Goal: Information Seeking & Learning: Learn about a topic

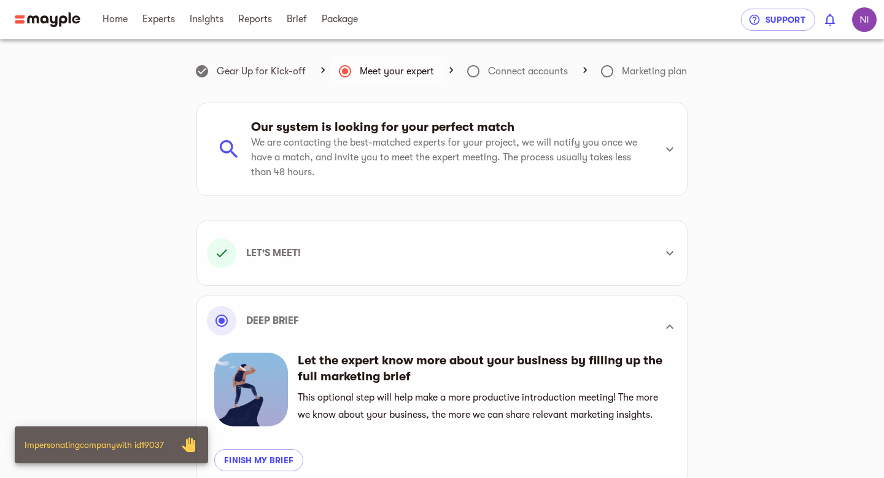
scroll to position [295, 0]
click at [358, 22] on span "Package" at bounding box center [340, 19] width 36 height 15
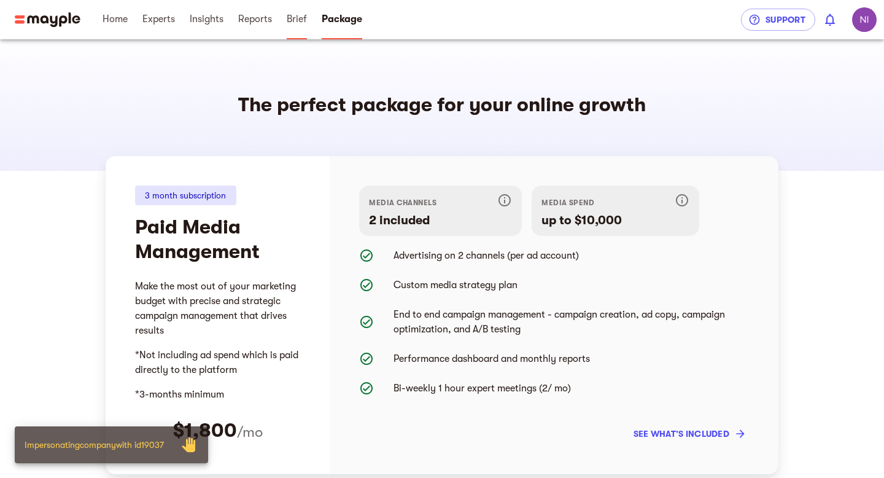
click at [307, 16] on span "Brief" at bounding box center [296, 19] width 35 height 39
click at [293, 20] on span "Brief" at bounding box center [297, 19] width 20 height 15
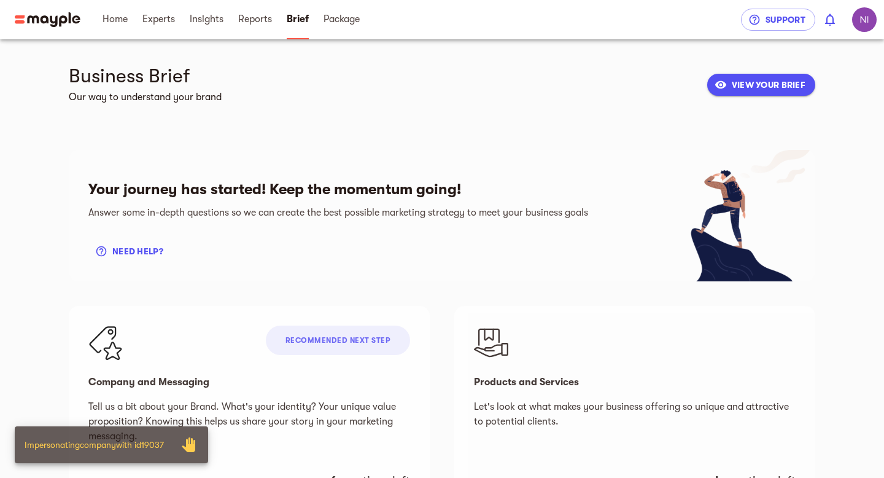
click at [731, 103] on div "Business Brief Our way to understand your brand VIEW YOUR BRIEF" at bounding box center [442, 85] width 746 height 42
click at [741, 82] on span "VIEW YOUR BRIEF" at bounding box center [761, 84] width 88 height 15
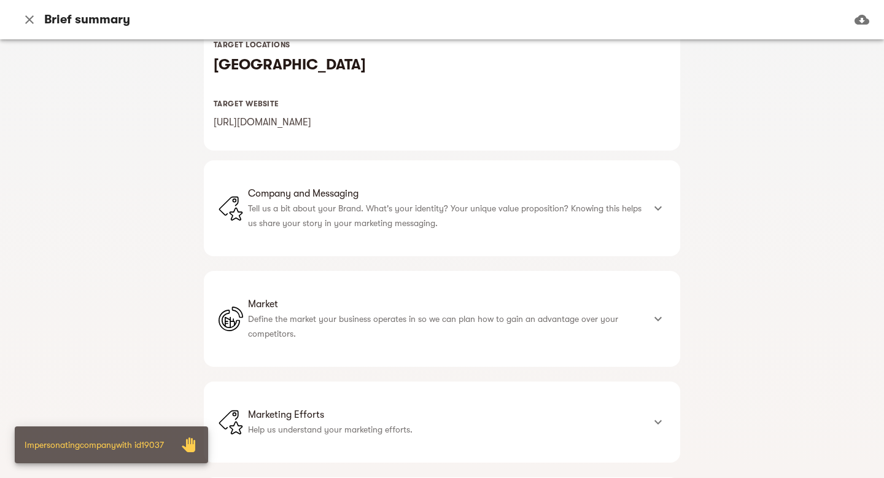
scroll to position [326, 0]
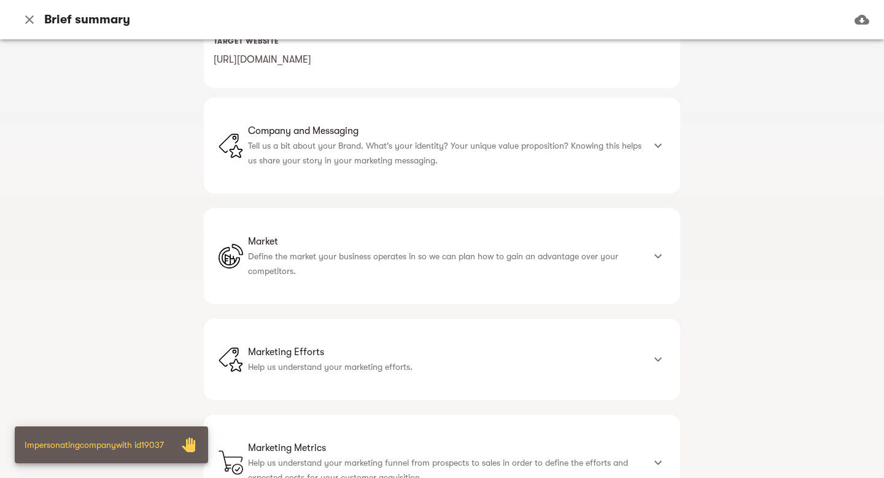
click at [361, 236] on span "Market" at bounding box center [445, 241] width 395 height 15
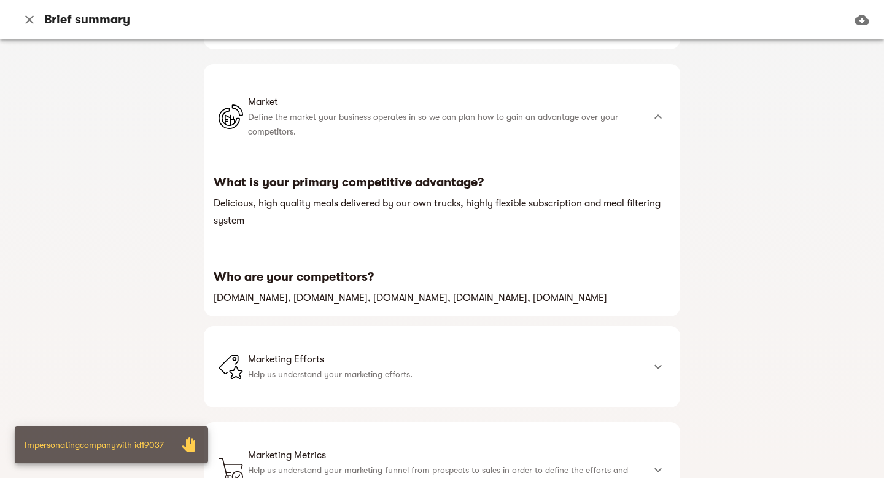
scroll to position [554, 0]
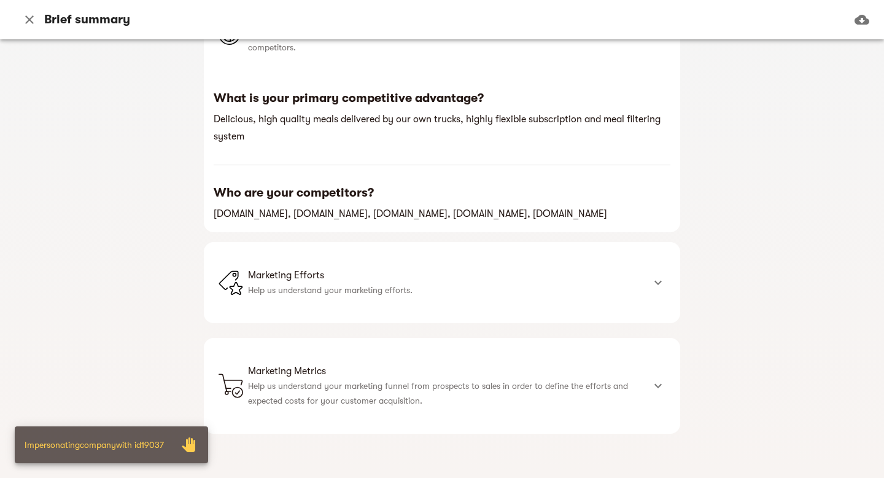
click at [336, 288] on p "Help us understand your marketing efforts." at bounding box center [445, 289] width 395 height 15
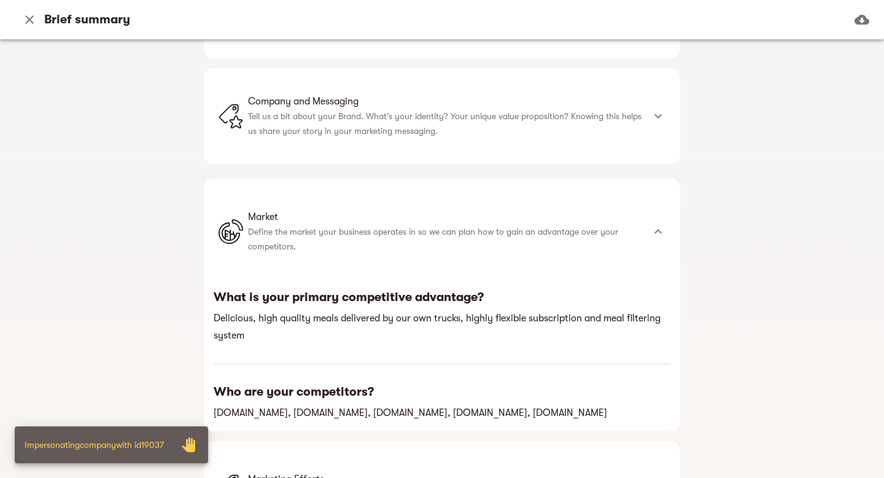
scroll to position [287, 0]
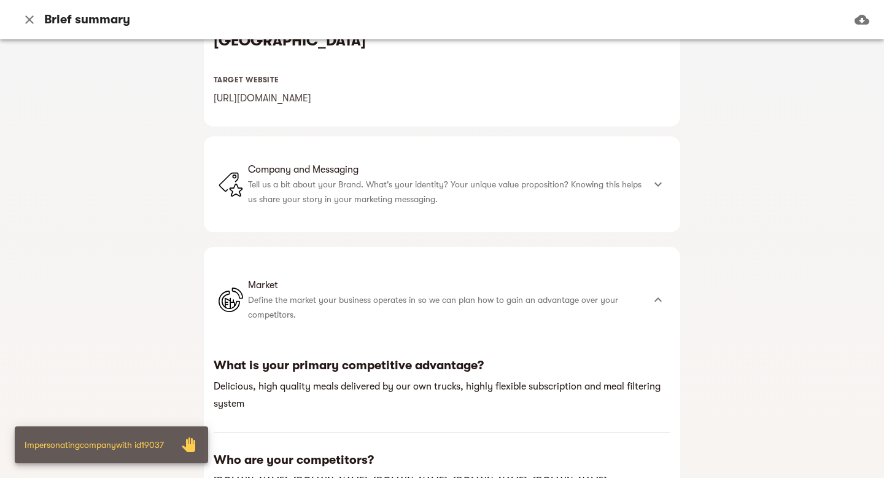
click at [422, 201] on p "Tell us a bit about your Brand. What's your identity? Your unique value proposi…" at bounding box center [445, 191] width 395 height 29
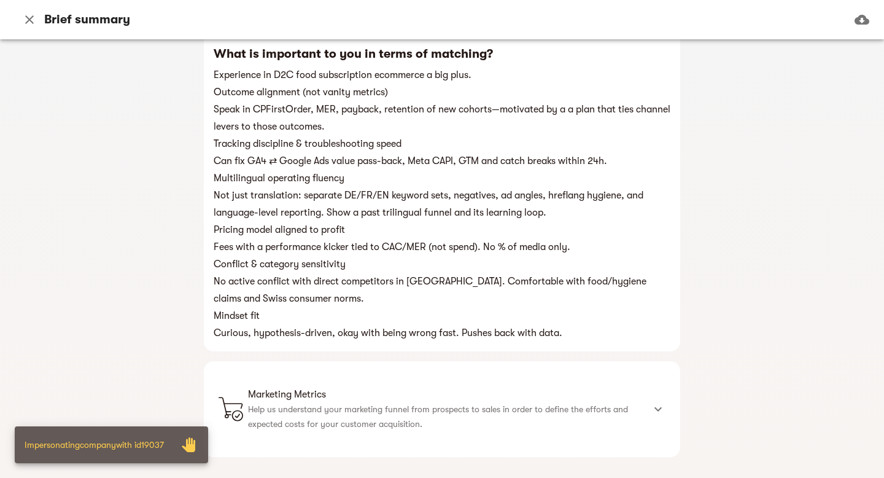
scroll to position [1205, 0]
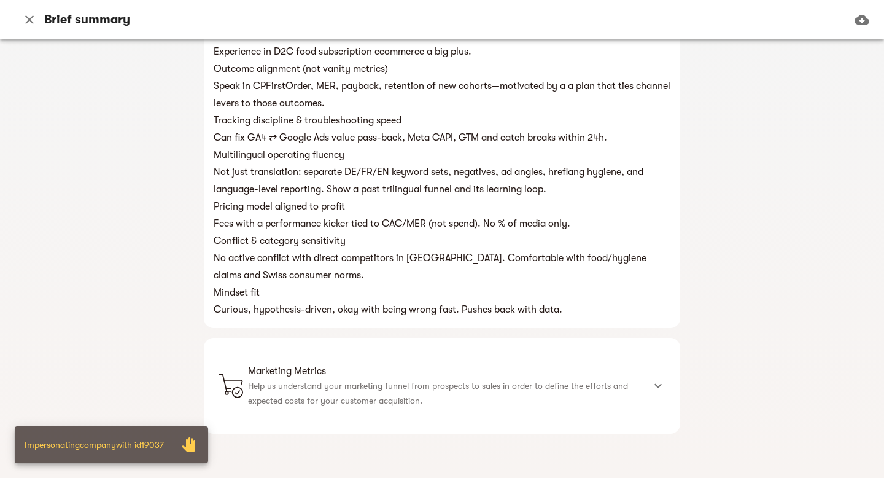
click at [520, 415] on div "Marketing Metrics Help us understand your marketing funnel from prospects to sa…" at bounding box center [442, 386] width 476 height 96
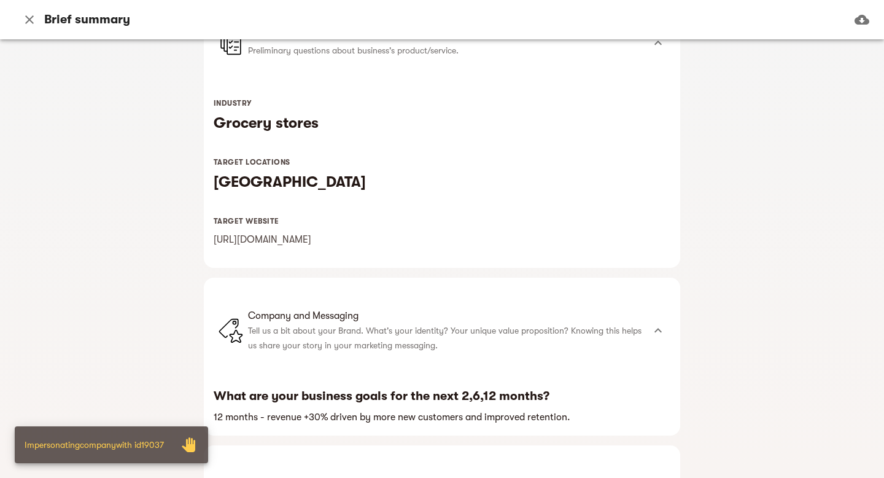
scroll to position [0, 0]
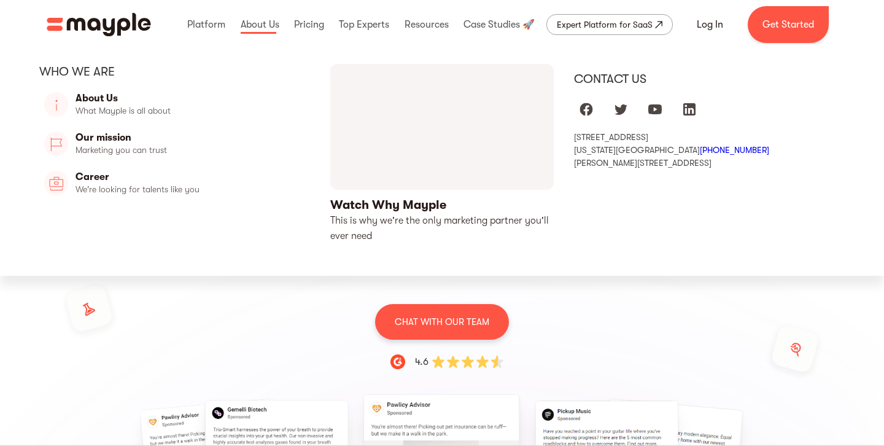
click at [297, 23] on link at bounding box center [309, 24] width 36 height 39
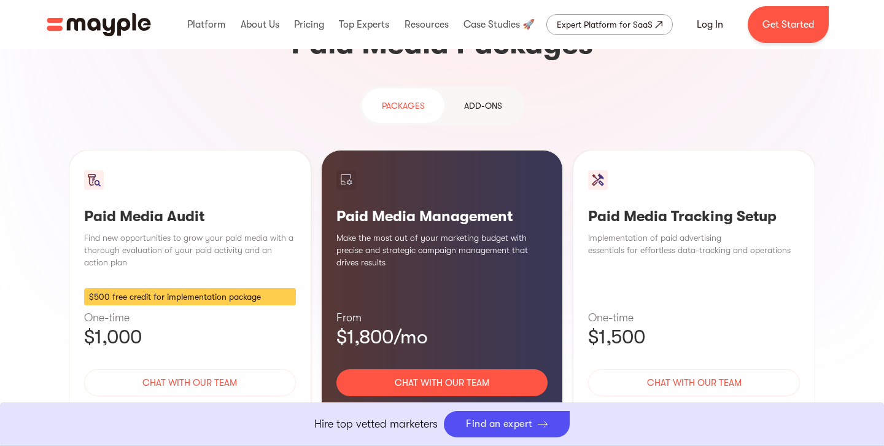
scroll to position [1128, 0]
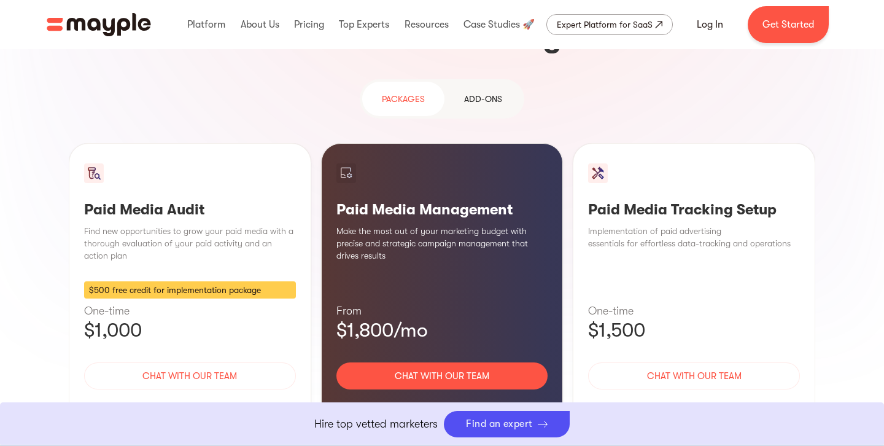
click at [220, 200] on h3 "Paid Media Audit" at bounding box center [190, 209] width 212 height 18
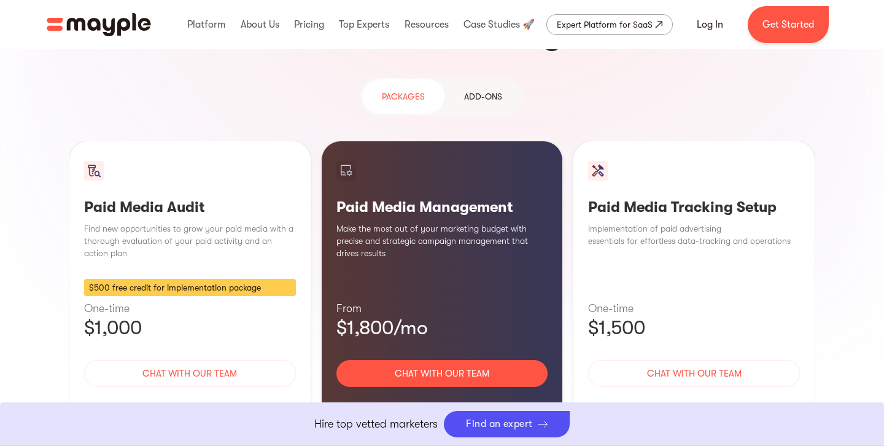
click at [220, 198] on h3 "Paid Media Audit" at bounding box center [190, 207] width 212 height 18
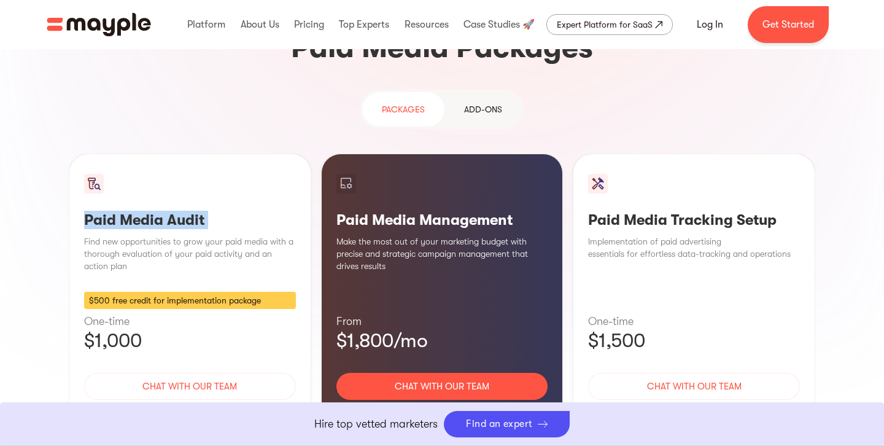
scroll to position [1112, 0]
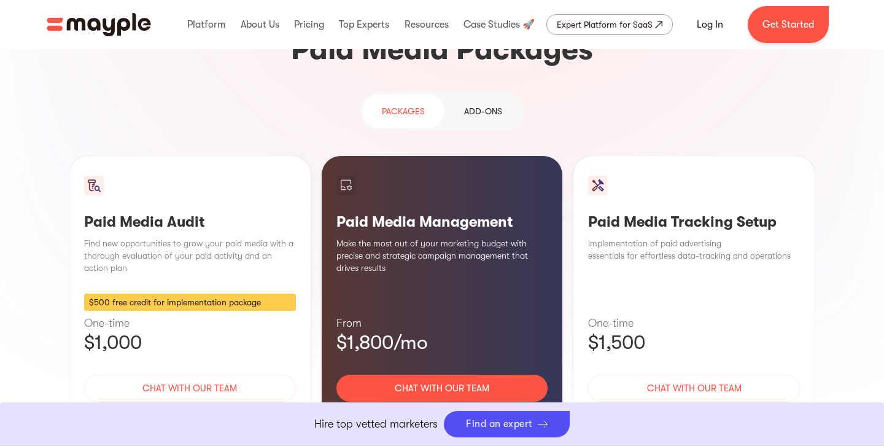
click at [151, 330] on p "$1,000" at bounding box center [190, 342] width 212 height 25
click at [103, 293] on div "$500 free credit for implementation package" at bounding box center [190, 301] width 212 height 17
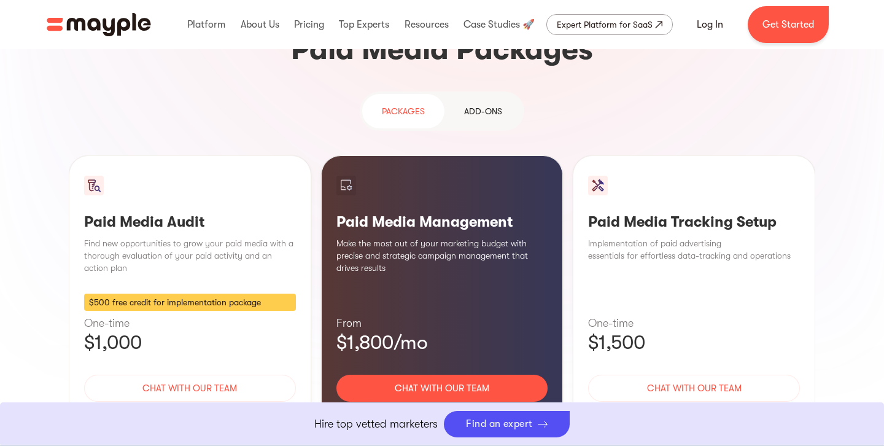
click at [375, 212] on h3 "Paid Media Management" at bounding box center [442, 221] width 212 height 18
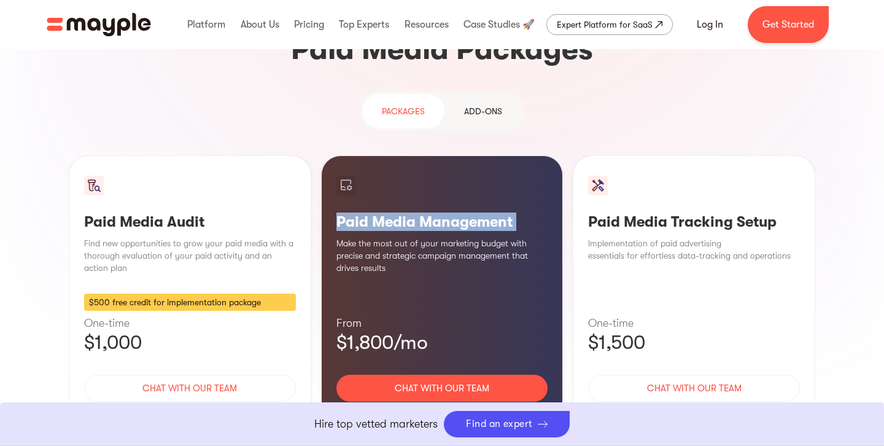
click at [375, 212] on h3 "Paid Media Management" at bounding box center [442, 221] width 212 height 18
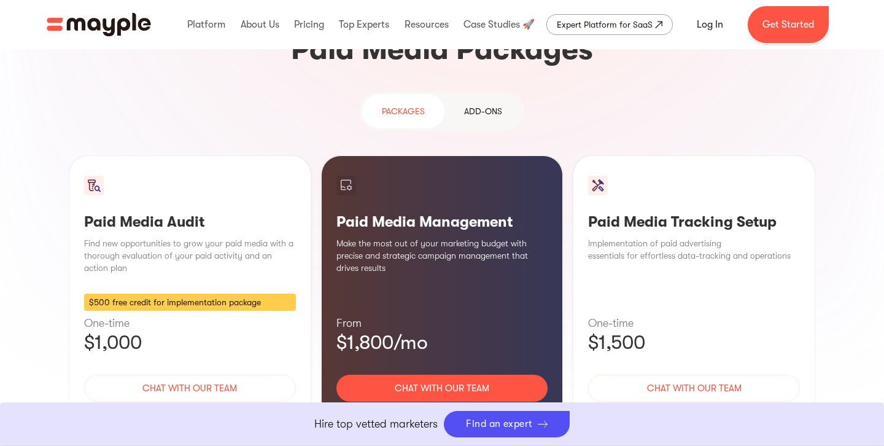
click at [446, 411] on div "Learn More" at bounding box center [442, 424] width 212 height 26
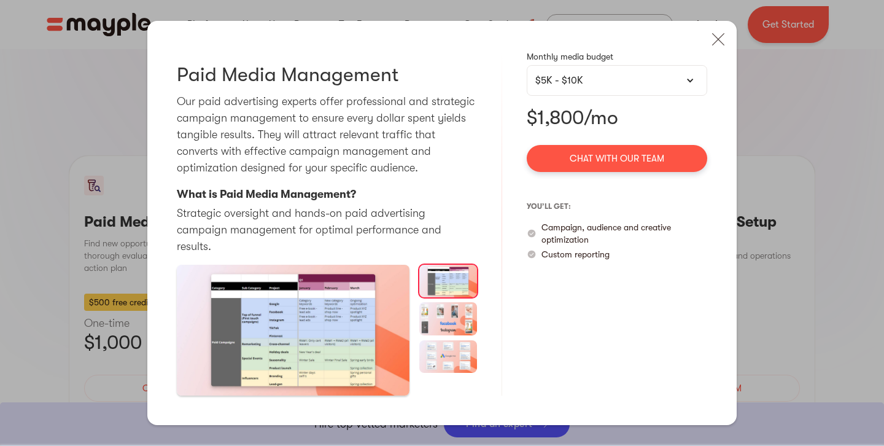
click at [587, 88] on div "$5K - $10K" at bounding box center [616, 80] width 163 height 15
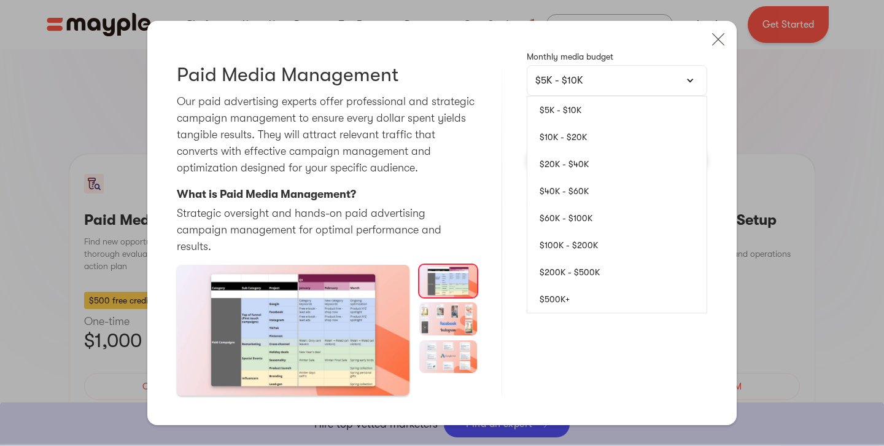
scroll to position [1115, 0]
click at [508, 122] on div "Paid Media Management Our paid advertising experts offer professional and strat…" at bounding box center [441, 223] width 589 height 404
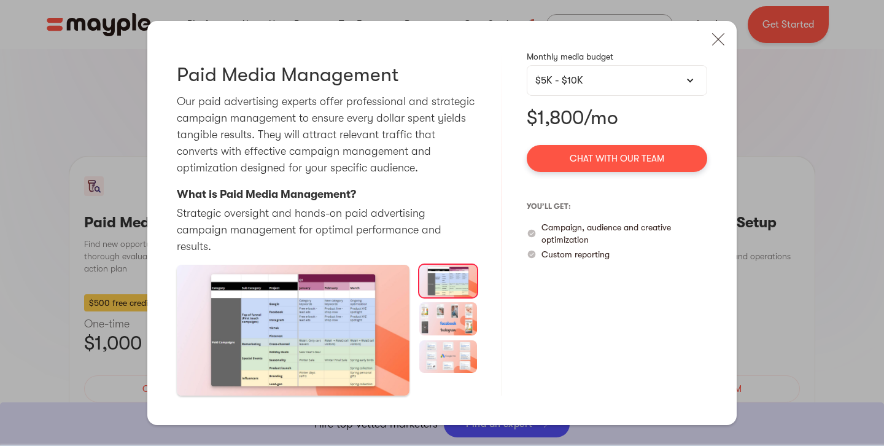
click at [594, 129] on p "$1,800/mo" at bounding box center [617, 118] width 180 height 25
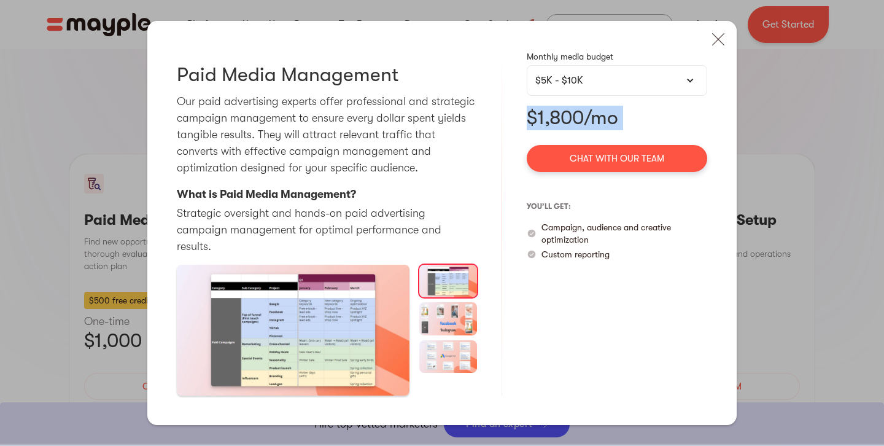
drag, startPoint x: 594, startPoint y: 129, endPoint x: 379, endPoint y: 152, distance: 216.0
click at [589, 129] on p "$1,800/mo" at bounding box center [617, 118] width 180 height 25
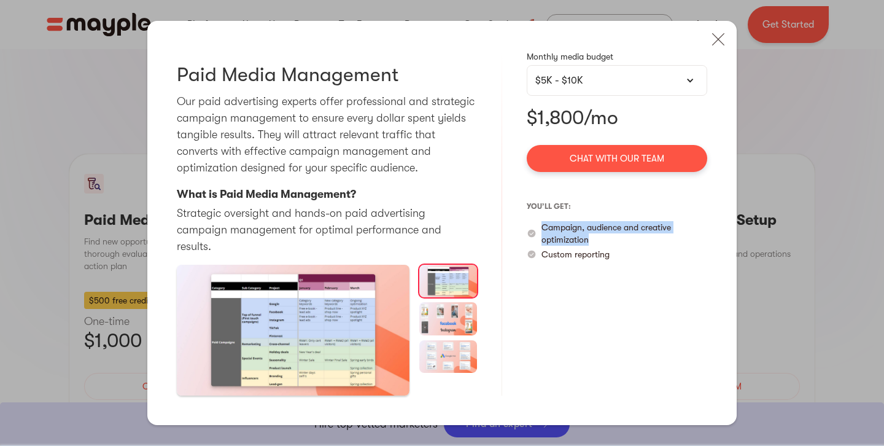
drag, startPoint x: 595, startPoint y: 249, endPoint x: 542, endPoint y: 235, distance: 54.5
click at [542, 235] on p "Campaign, audience and creative optimization" at bounding box center [624, 233] width 166 height 25
click at [634, 284] on div "Monthly media budget $5K - $10K $5K - $10K $10K - $20K $20K - $40K $40K - $60K …" at bounding box center [617, 222] width 180 height 345
drag, startPoint x: 640, startPoint y: 235, endPoint x: 651, endPoint y: 250, distance: 18.1
click at [651, 246] on p "Campaign, audience and creative optimization" at bounding box center [624, 233] width 166 height 25
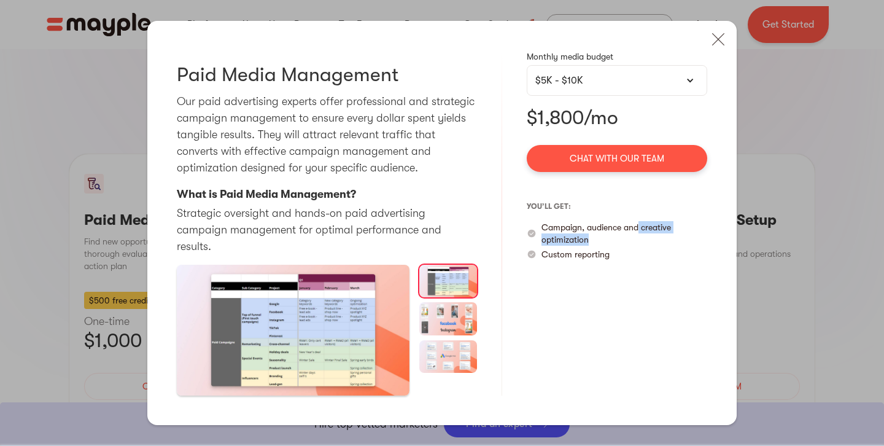
scroll to position [1098, 0]
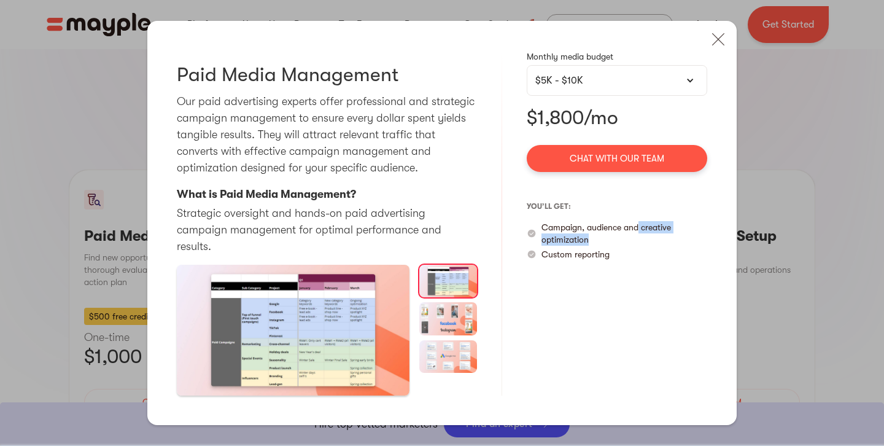
click at [651, 246] on p "Campaign, audience and creative optimization" at bounding box center [624, 233] width 166 height 25
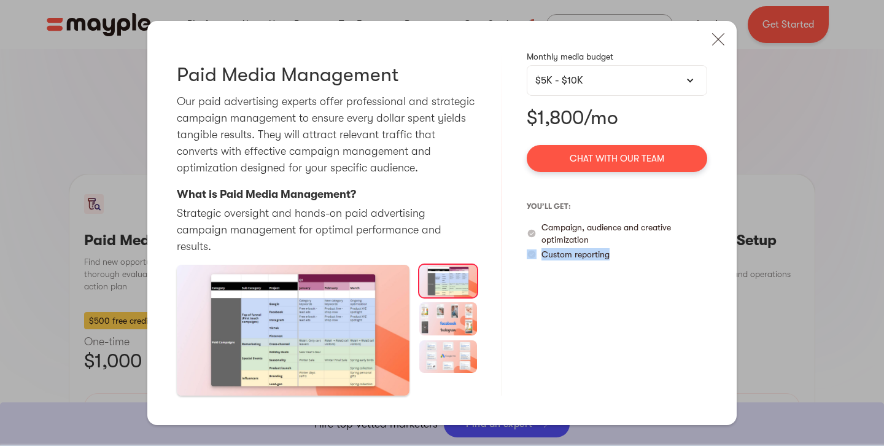
drag, startPoint x: 620, startPoint y: 265, endPoint x: 545, endPoint y: 276, distance: 75.8
click at [533, 260] on div "Custom reporting" at bounding box center [617, 254] width 180 height 12
click at [681, 240] on p "Campaign, audience and creative optimization" at bounding box center [624, 233] width 166 height 25
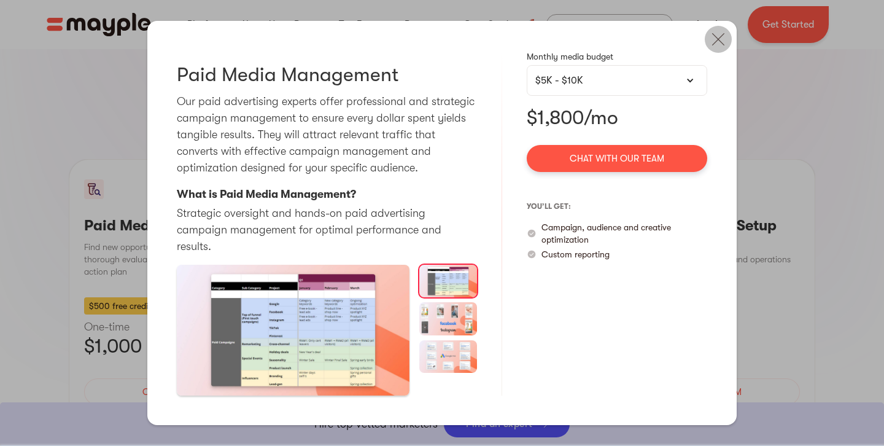
click at [713, 49] on img at bounding box center [718, 39] width 27 height 27
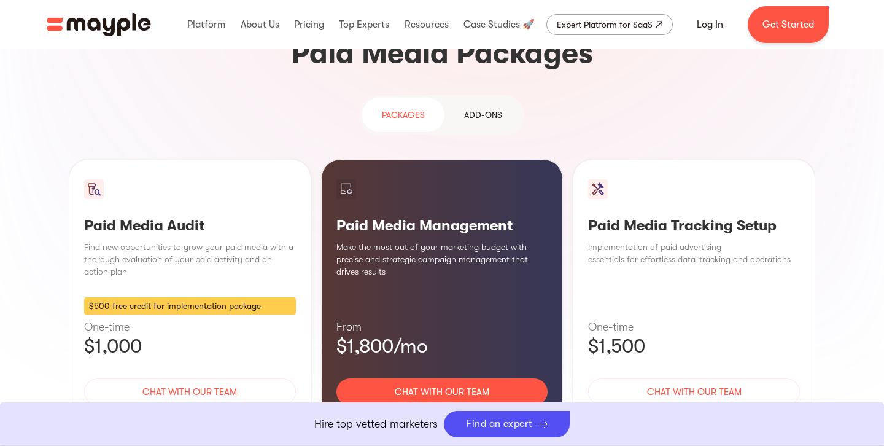
drag, startPoint x: 433, startPoint y: 335, endPoint x: 789, endPoint y: 0, distance: 488.5
click at [434, 415] on div "Learn More" at bounding box center [442, 428] width 212 height 26
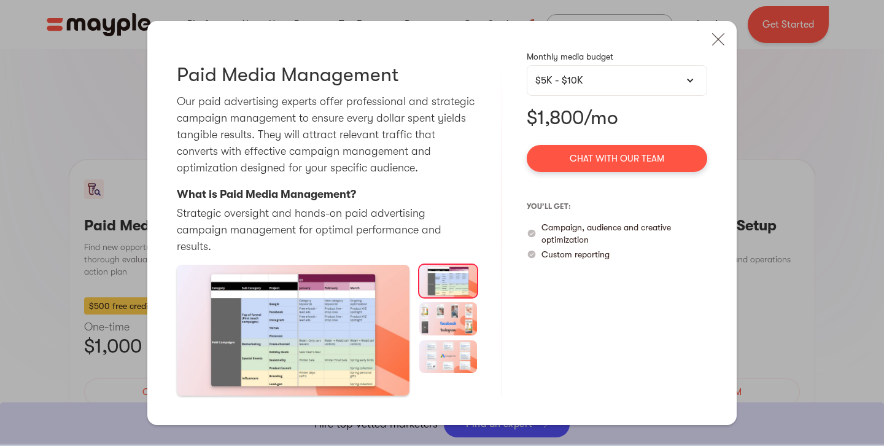
click at [622, 72] on div "Monthly media budget $5K - $10K $5K - $10K $10K - $20K $20K - $40K $40K - $60K …" at bounding box center [617, 222] width 180 height 345
click at [621, 82] on div "$5K - $10K" at bounding box center [616, 80] width 163 height 15
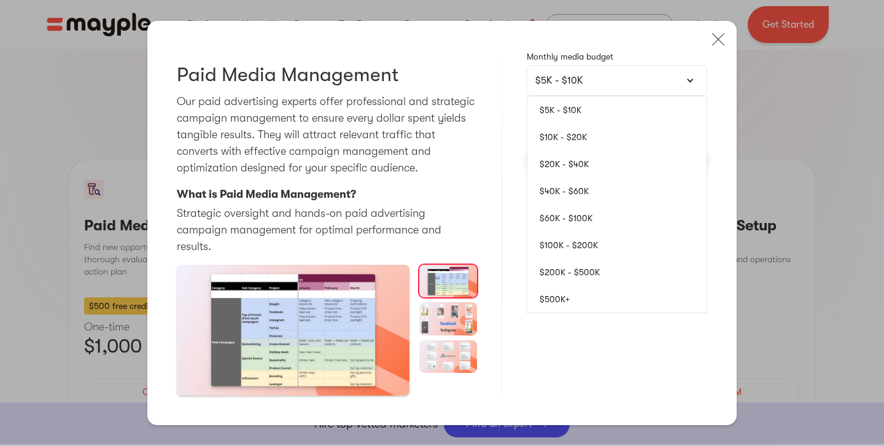
click at [585, 168] on link "$20K - $40K" at bounding box center [616, 163] width 179 height 27
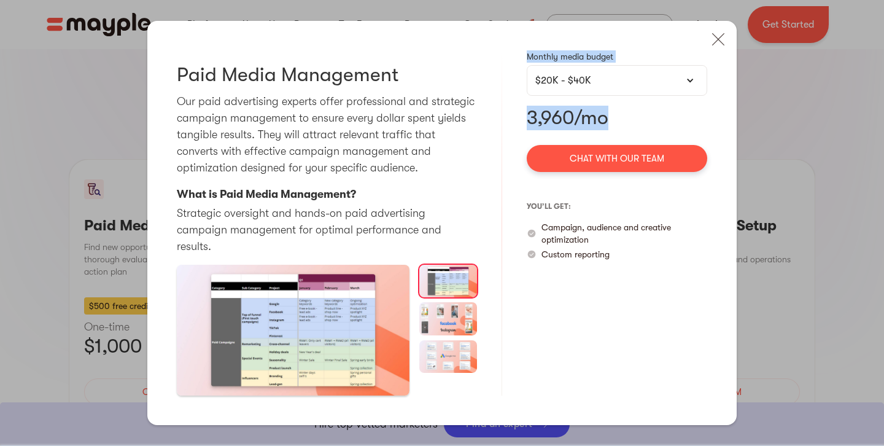
drag, startPoint x: 637, startPoint y: 126, endPoint x: 513, endPoint y: 127, distance: 124.0
click at [513, 127] on div "Paid Media Management Our paid advertising experts offer professional and strat…" at bounding box center [441, 223] width 589 height 404
drag, startPoint x: 582, startPoint y: 96, endPoint x: 565, endPoint y: 130, distance: 38.7
click at [582, 88] on div "$20K - $40K" at bounding box center [616, 80] width 163 height 15
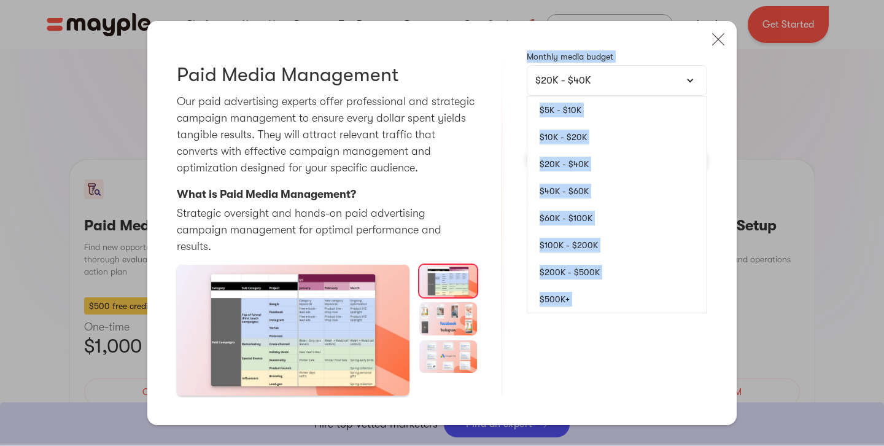
click at [568, 144] on link "$10K - $20K" at bounding box center [616, 136] width 179 height 27
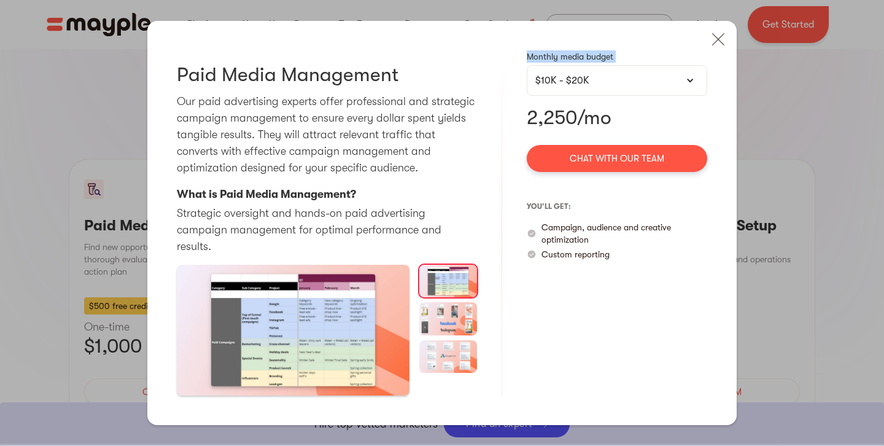
click at [520, 112] on div "Paid Media Management Our paid advertising experts offer professional and strat…" at bounding box center [441, 223] width 589 height 404
drag, startPoint x: 521, startPoint y: 128, endPoint x: 614, endPoint y: 126, distance: 93.3
click at [614, 126] on div "Paid Media Management Our paid advertising experts offer professional and strat…" at bounding box center [441, 223] width 589 height 404
click at [607, 88] on div "$10K - $20K" at bounding box center [616, 80] width 163 height 15
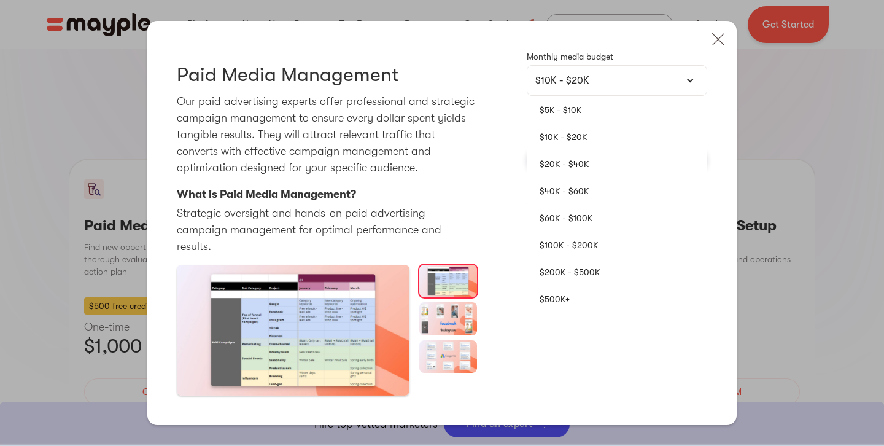
click at [583, 176] on link "$20K - $40K" at bounding box center [616, 163] width 179 height 27
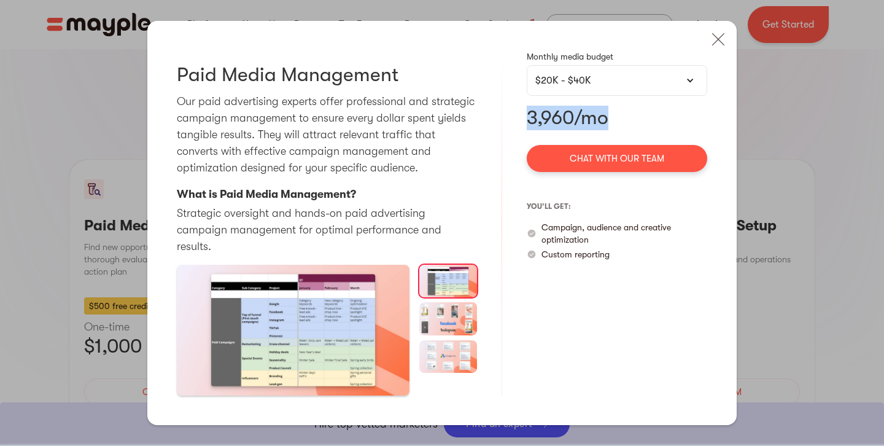
drag, startPoint x: 523, startPoint y: 121, endPoint x: 616, endPoint y: 123, distance: 93.3
click at [616, 123] on div "Paid Media Management Our paid advertising experts offer professional and strat…" at bounding box center [441, 223] width 589 height 404
click at [714, 77] on div "Paid Media Management Our paid advertising experts offer professional and strat…" at bounding box center [441, 223] width 589 height 404
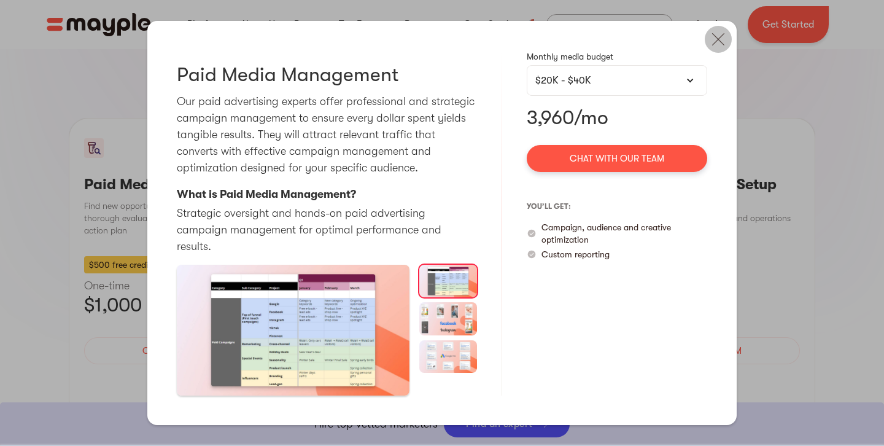
scroll to position [1145, 0]
click at [726, 53] on img at bounding box center [718, 39] width 27 height 27
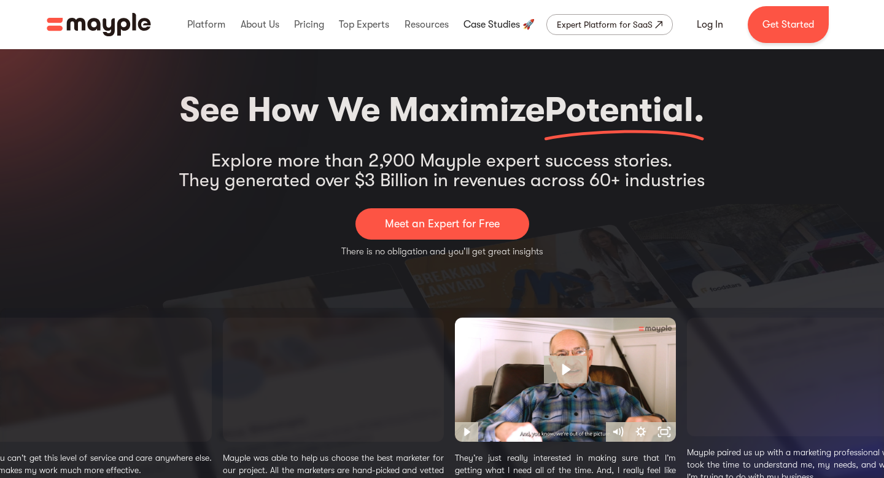
scroll to position [20, 0]
click at [498, 25] on link at bounding box center [498, 24] width 77 height 39
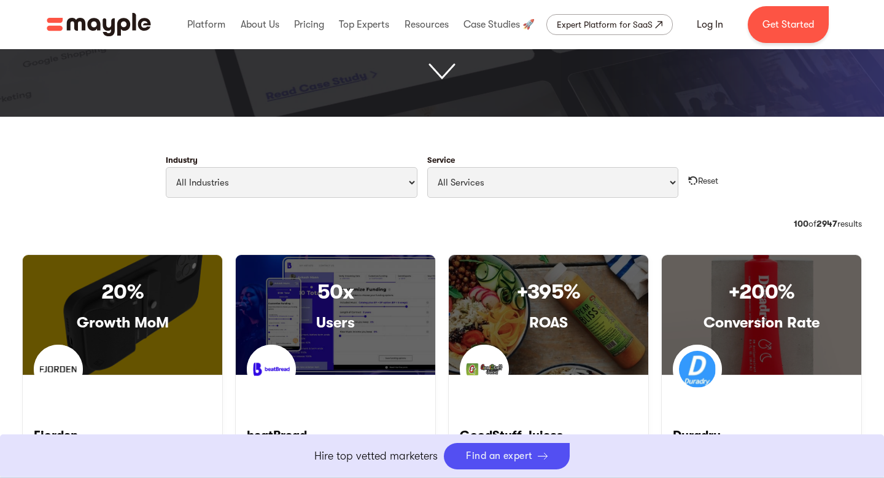
scroll to position [500, 0]
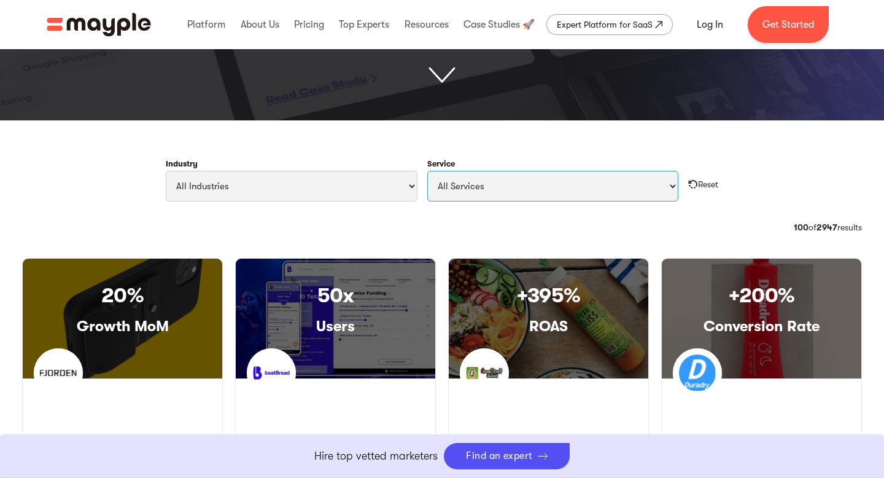
click at [488, 180] on select "All Services Paid Ads Email Marketing SEO CRO Social Media Management Marketing…" at bounding box center [553, 186] width 252 height 31
select select "Marketing Strategy"
click at [427, 171] on select "All Services Paid Ads Email Marketing SEO CRO Social Media Management Marketing…" at bounding box center [553, 186] width 252 height 31
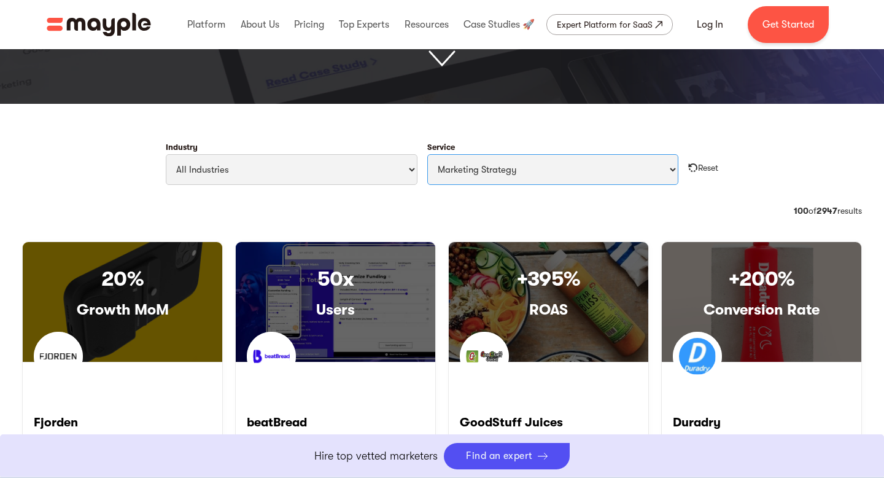
scroll to position [518, 0]
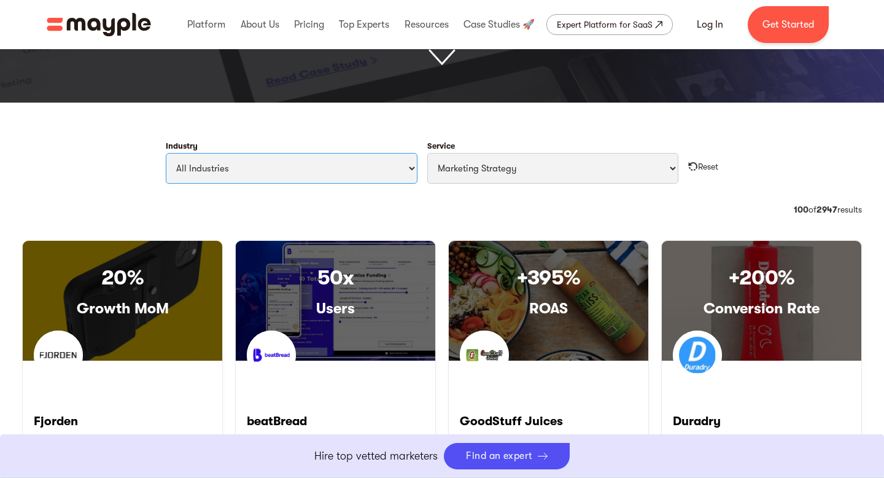
click at [249, 166] on select "All Industries Travel & Leisure Nonprofit & Government Automotive & Transportat…" at bounding box center [292, 168] width 252 height 31
select select "Professional Services"
click at [166, 153] on select "All Industries Travel & Leisure Nonprofit & Government Automotive & Transportat…" at bounding box center [292, 168] width 252 height 31
